Goal: Check status: Check status

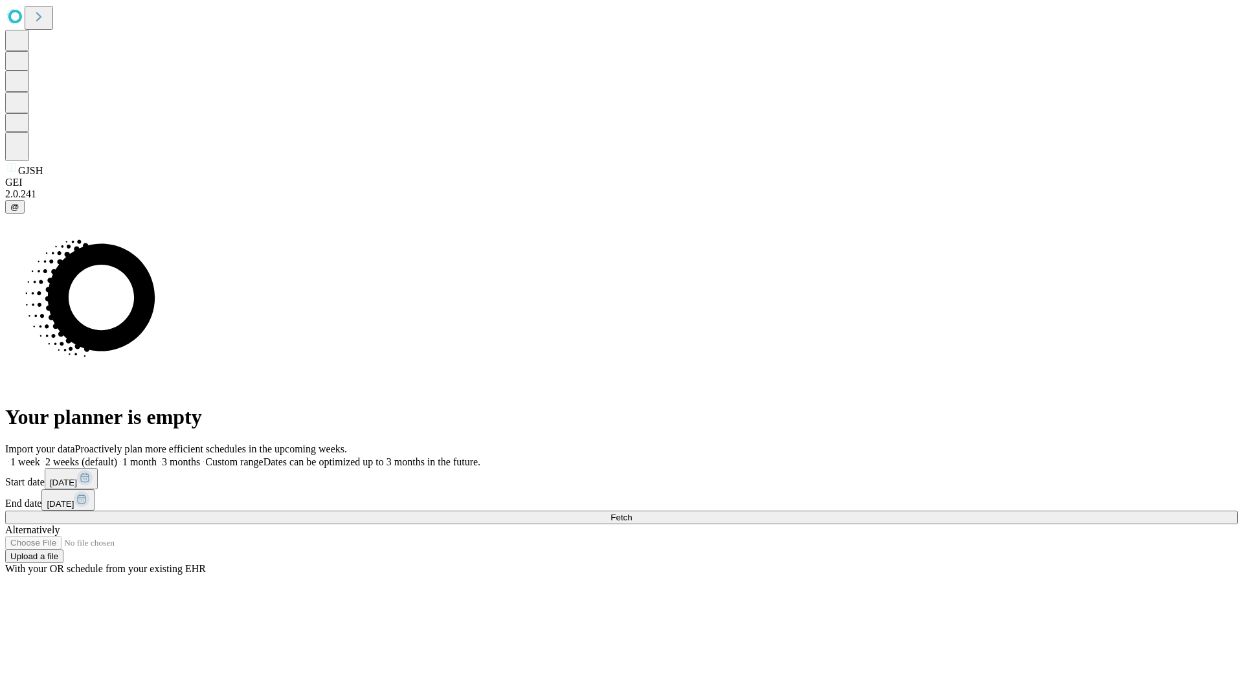
click at [632, 513] on span "Fetch" at bounding box center [620, 518] width 21 height 10
